Goal: Complete application form

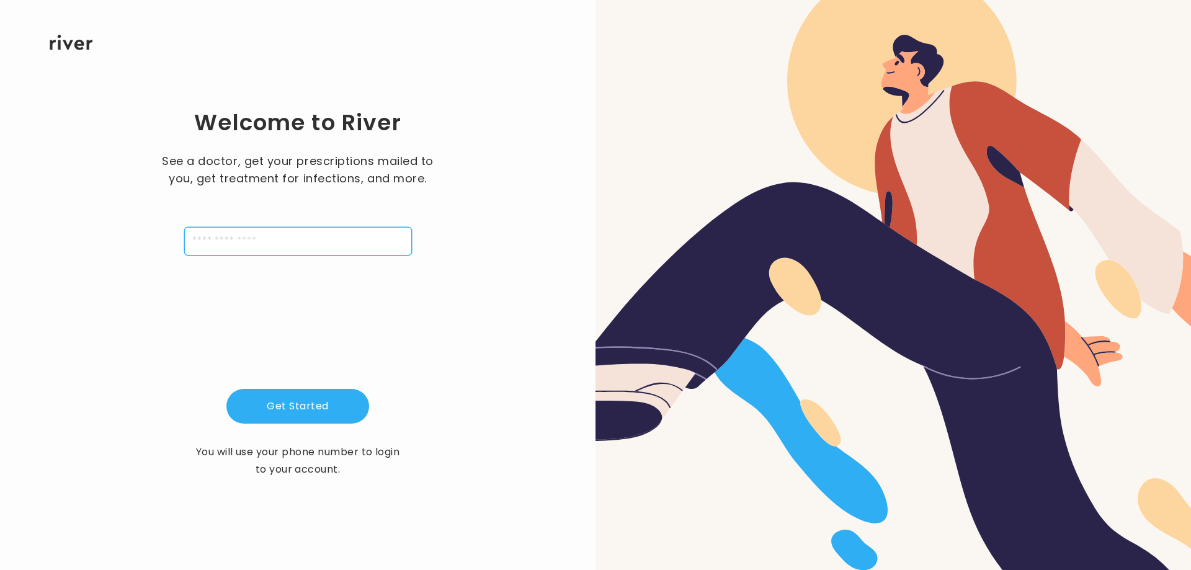
click at [380, 243] on input "tel" at bounding box center [298, 241] width 228 height 29
type input "**********"
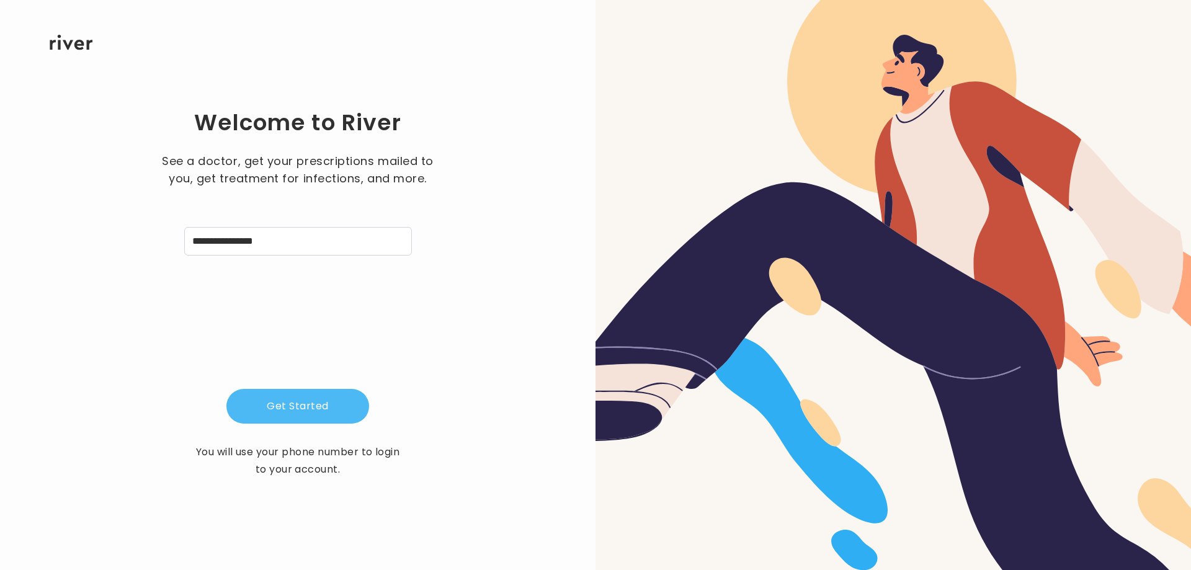
click at [302, 398] on button "Get Started" at bounding box center [297, 406] width 143 height 35
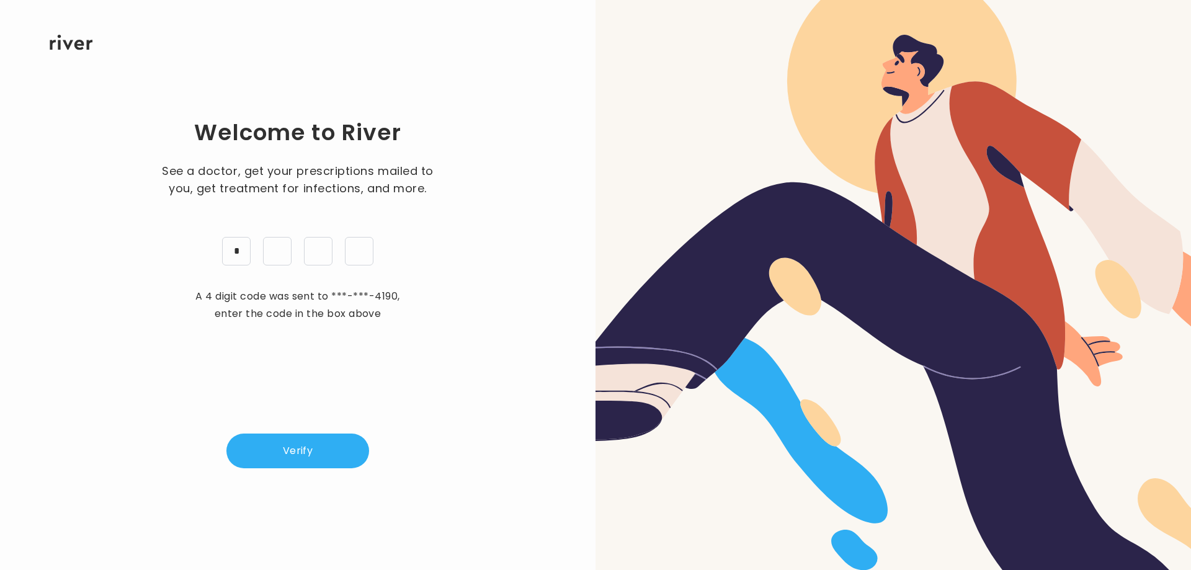
type input "*"
click at [323, 447] on button "Verify" at bounding box center [297, 451] width 143 height 35
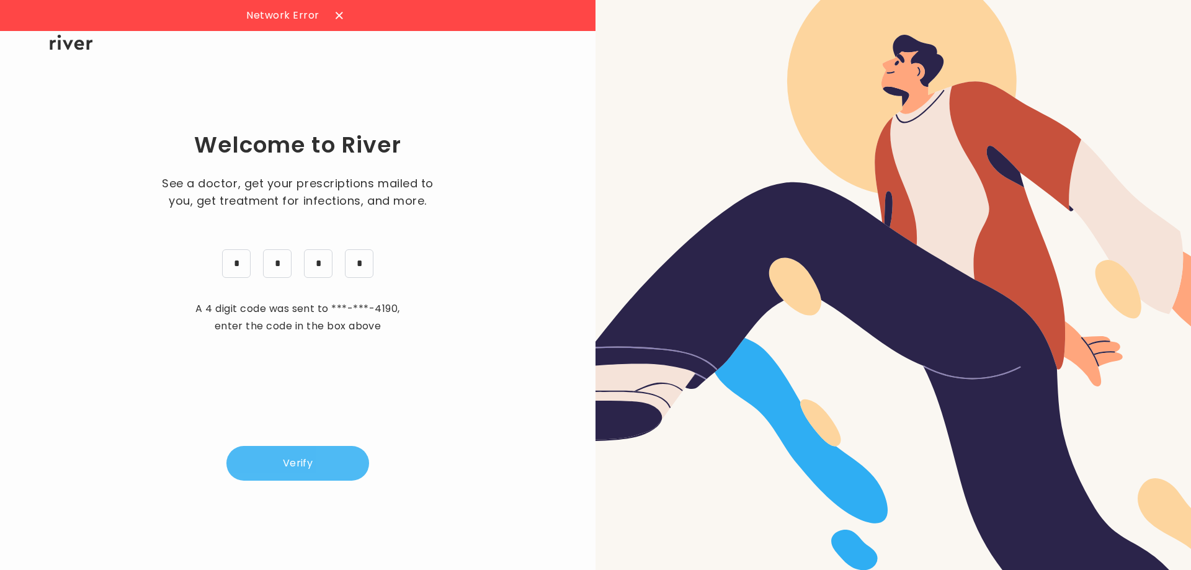
click at [305, 461] on button "Verify" at bounding box center [297, 463] width 143 height 35
